Goal: Task Accomplishment & Management: Manage account settings

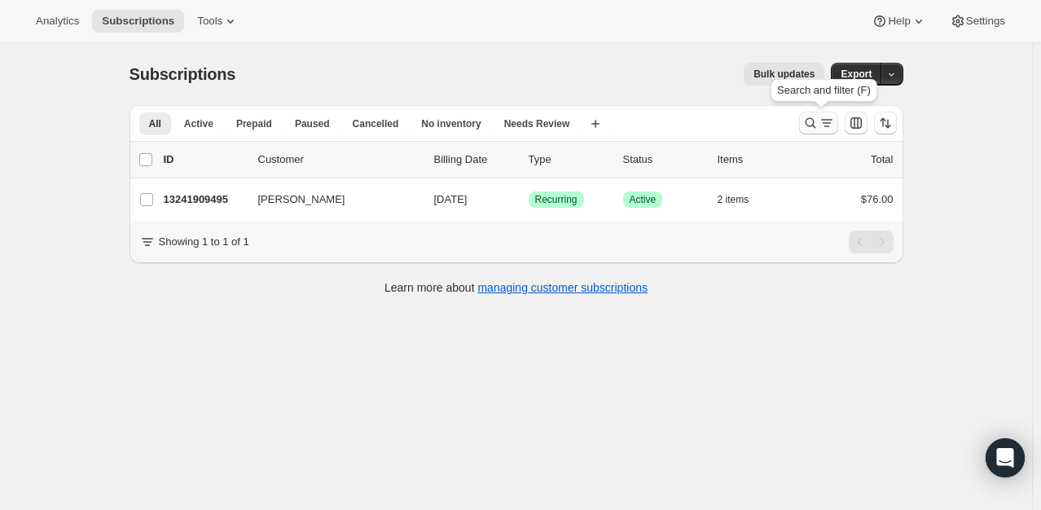
click at [813, 112] on button "Search and filter results" at bounding box center [818, 123] width 39 height 23
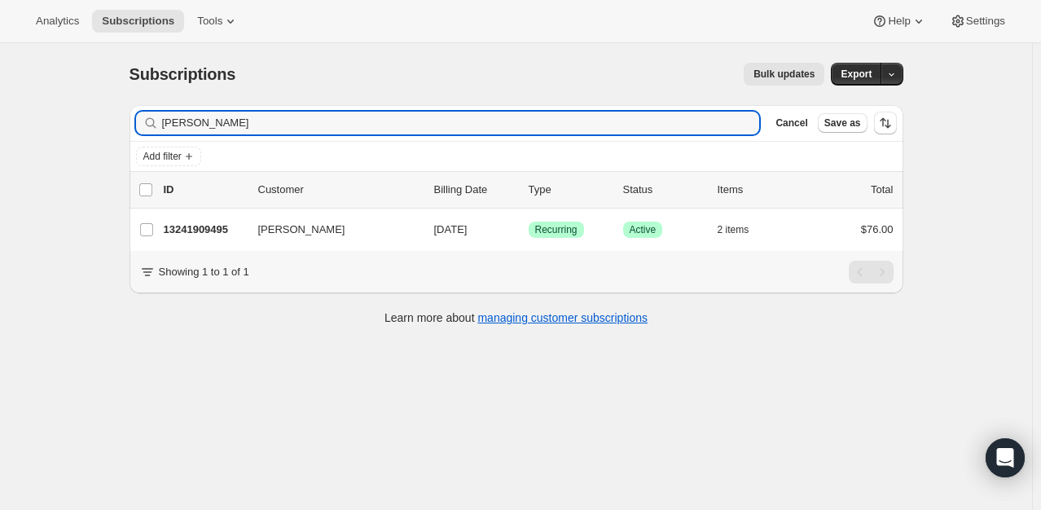
drag, startPoint x: 202, startPoint y: 121, endPoint x: 75, endPoint y: 134, distance: 127.8
click at [75, 134] on div "Subscriptions. This page is ready Subscriptions Bulk updates More actions Bulk …" at bounding box center [516, 298] width 1032 height 510
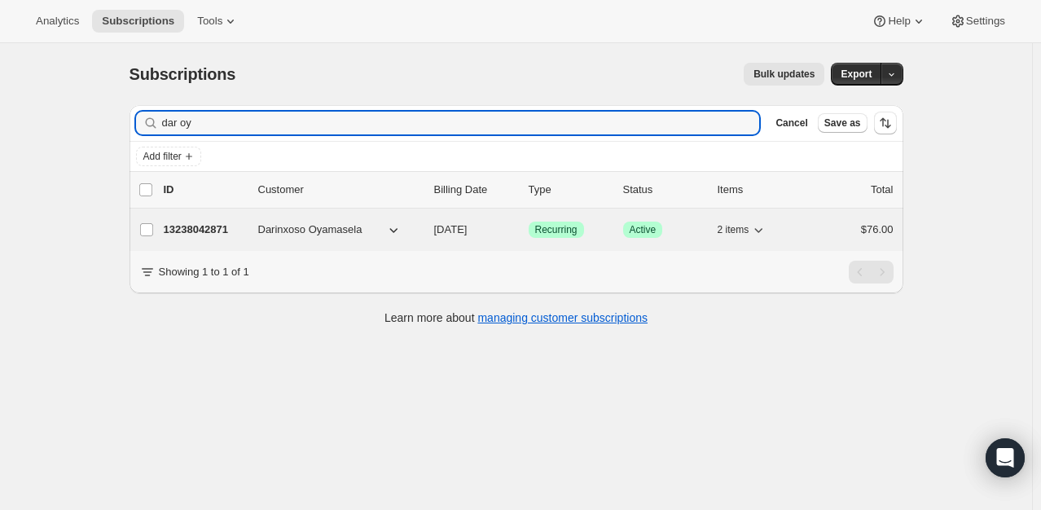
type input "dar oy"
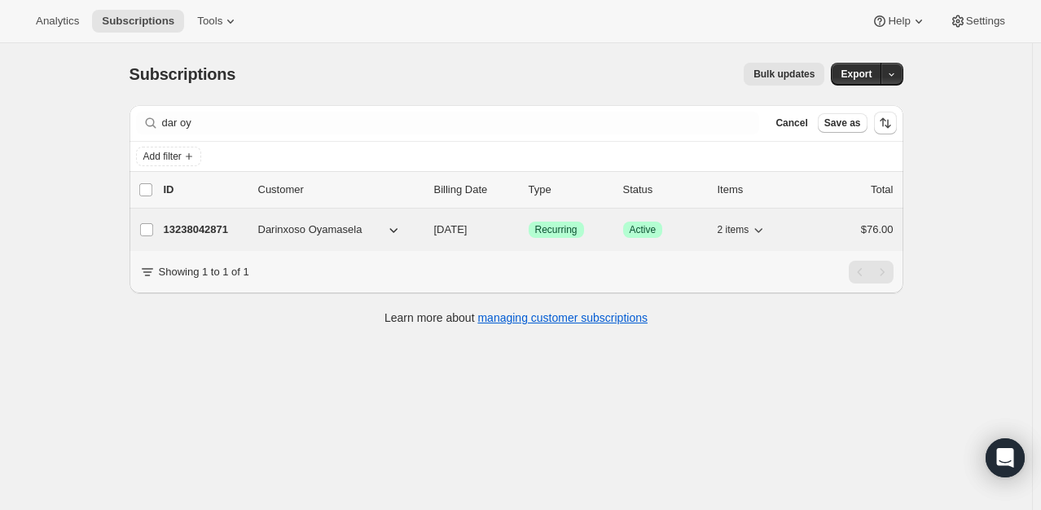
click at [204, 237] on div "13238042871 Darinxoso Oyamasela [DATE] Success Recurring Success Active 2 items…" at bounding box center [529, 229] width 730 height 23
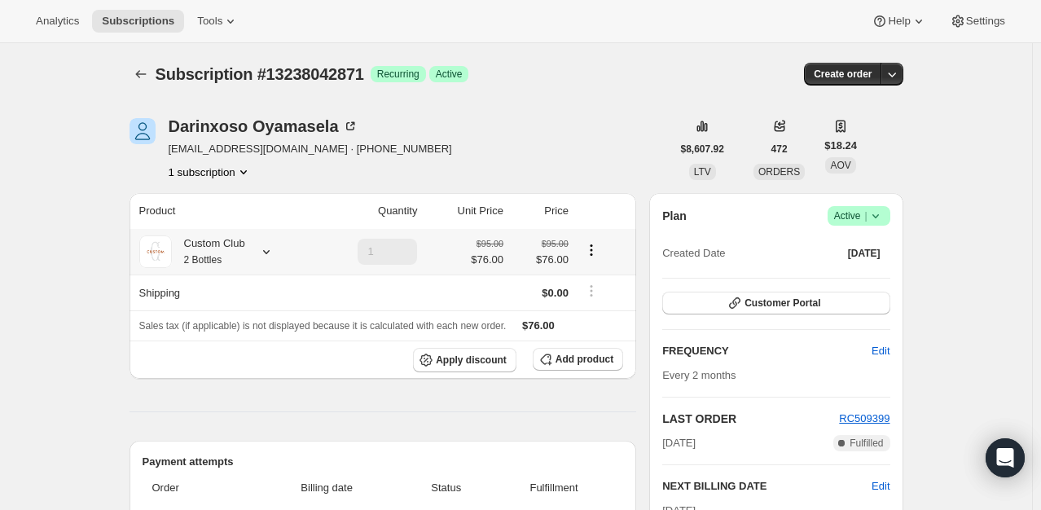
click at [266, 251] on icon at bounding box center [266, 252] width 16 height 16
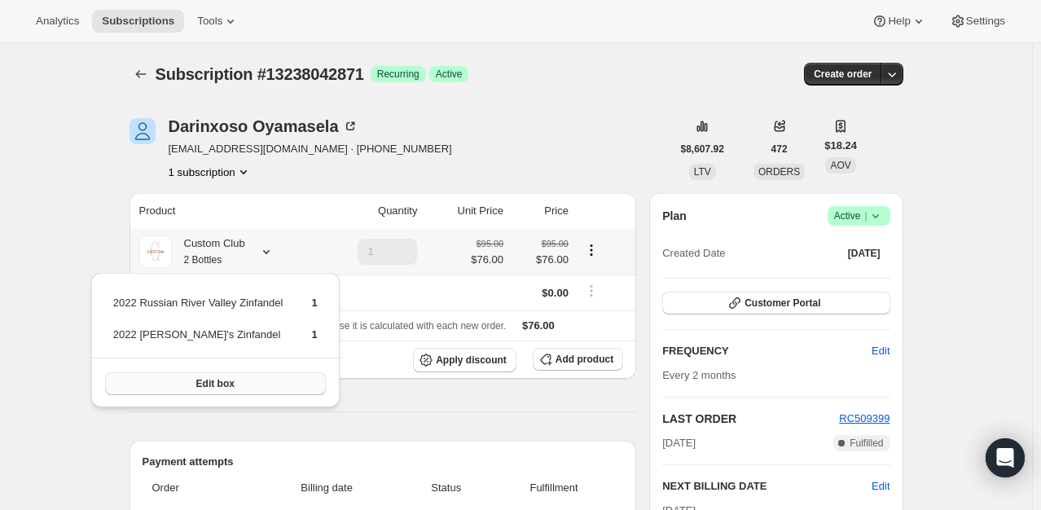
click at [244, 381] on button "Edit box" at bounding box center [215, 383] width 221 height 23
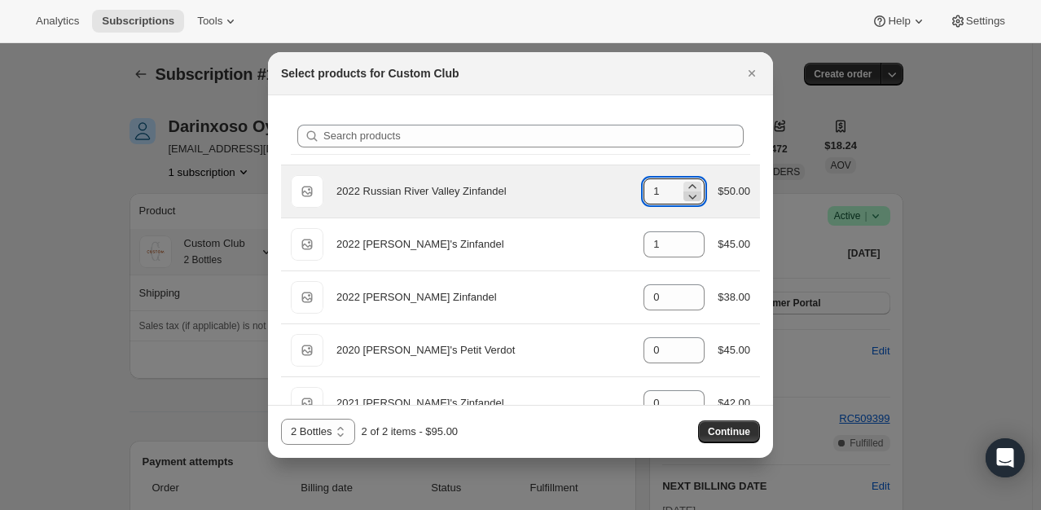
click at [688, 197] on icon ":rea:" at bounding box center [693, 196] width 16 height 16
type input "0"
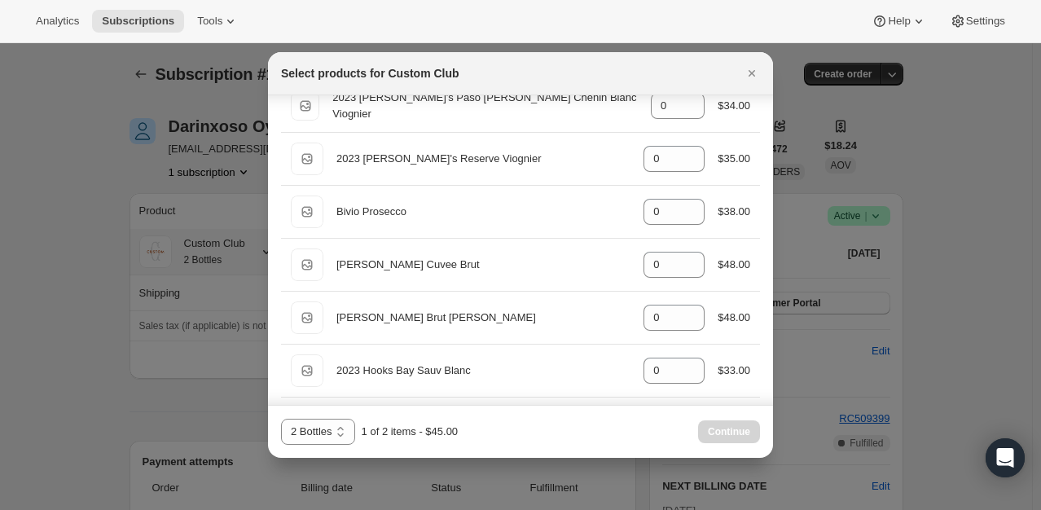
scroll to position [2200, 0]
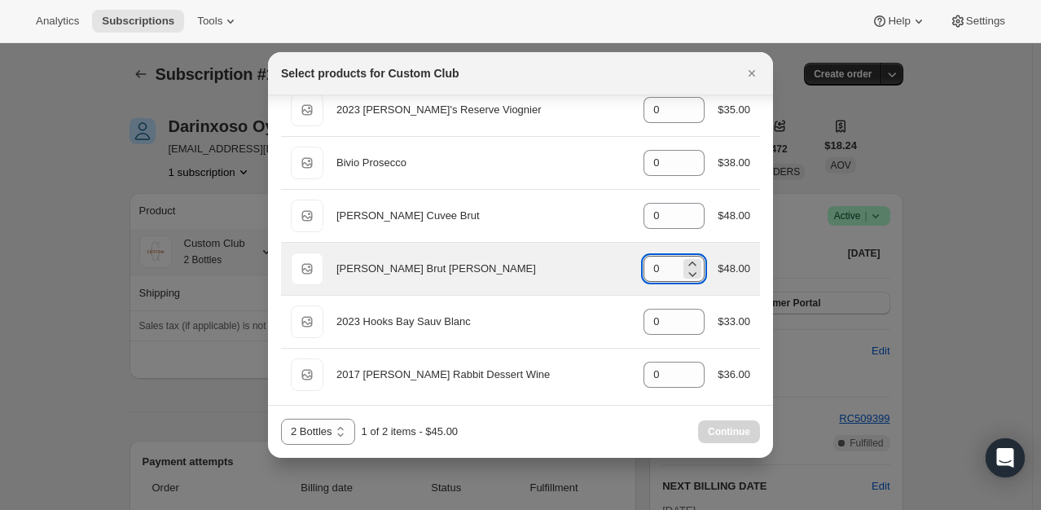
click at [664, 260] on input "0" at bounding box center [662, 269] width 37 height 26
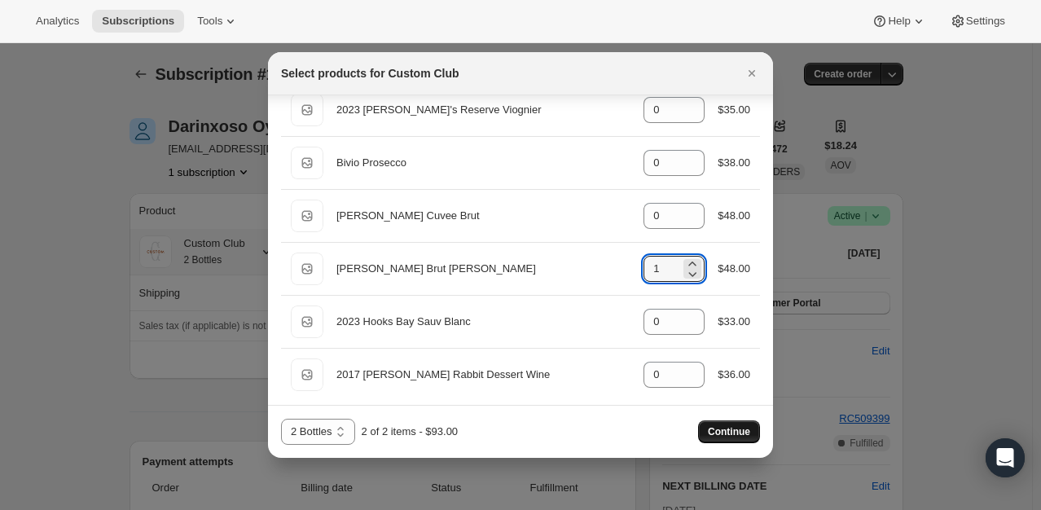
type input "1"
click at [733, 433] on span "Continue" at bounding box center [729, 431] width 42 height 13
